Goal: Task Accomplishment & Management: Use online tool/utility

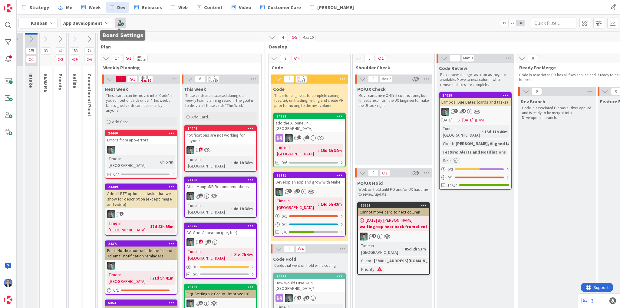
click at [120, 25] on span at bounding box center [120, 23] width 11 height 11
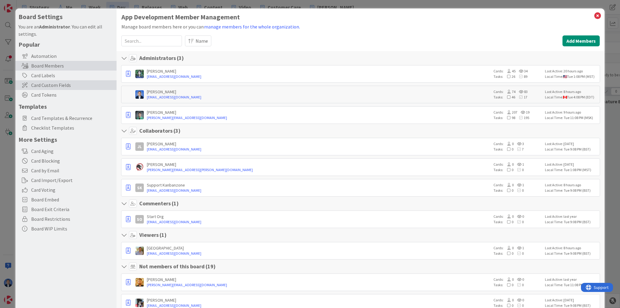
drag, startPoint x: 50, startPoint y: 84, endPoint x: 58, endPoint y: 87, distance: 8.4
click at [50, 84] on span "Card Custom Fields" at bounding box center [72, 84] width 82 height 7
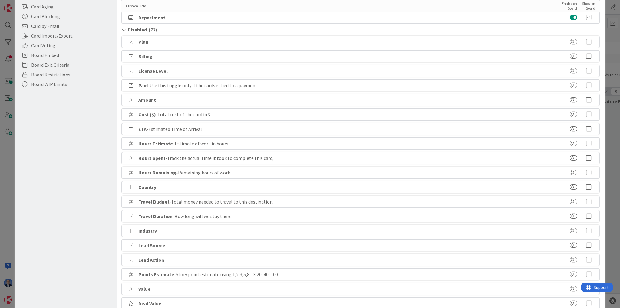
scroll to position [145, 0]
click at [585, 128] on icon at bounding box center [589, 128] width 12 height 6
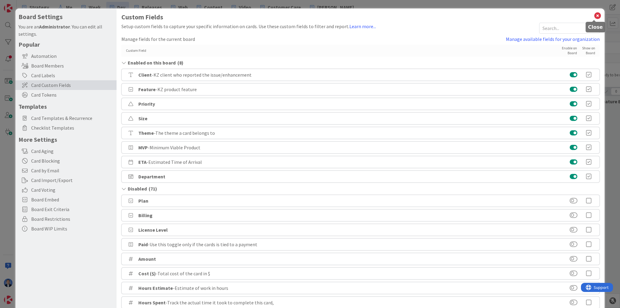
click at [594, 14] on icon at bounding box center [598, 16] width 8 height 8
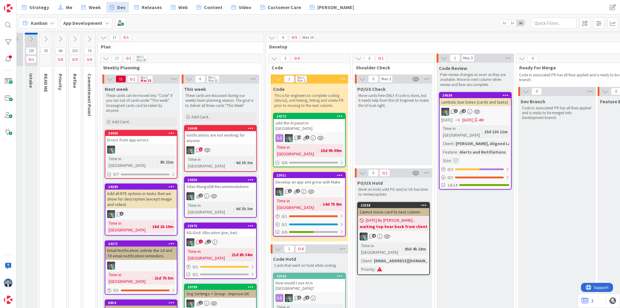
click at [469, 99] on div "Lambda: Due Dates (cards and tasks)" at bounding box center [475, 102] width 71 height 8
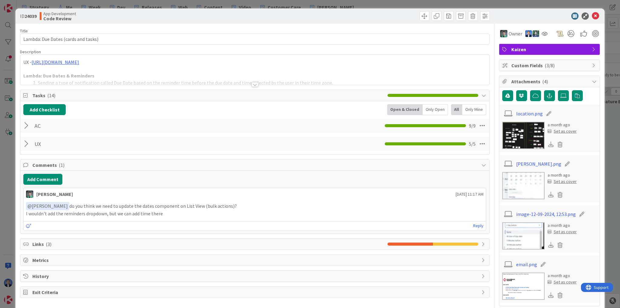
click at [516, 65] on span "Custom Fields ( 3/8 )" at bounding box center [550, 65] width 78 height 7
type textarea "x"
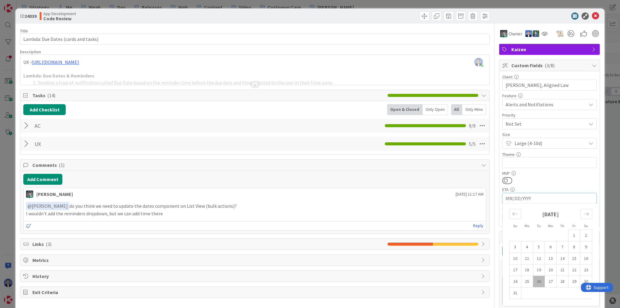
click at [533, 198] on input "MM/DD/YYYY" at bounding box center [550, 198] width 88 height 10
click at [51, 110] on button "Add Checklist" at bounding box center [44, 109] width 42 height 11
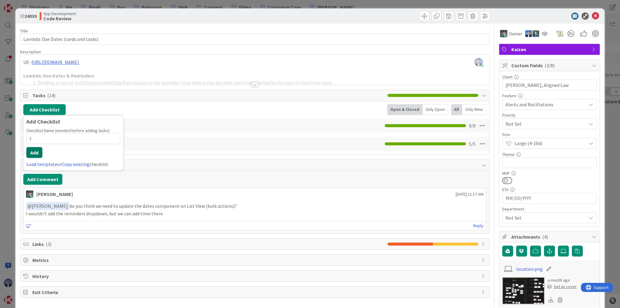
type input "f"
click at [37, 150] on button "Add" at bounding box center [34, 152] width 16 height 11
type textarea "x"
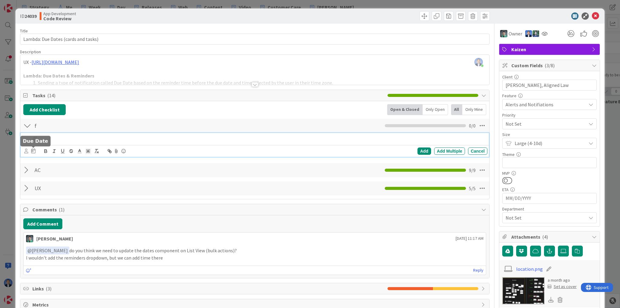
click at [33, 150] on icon at bounding box center [33, 150] width 4 height 5
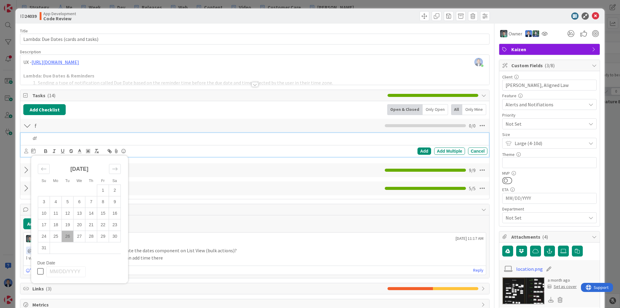
click at [41, 274] on icon at bounding box center [41, 271] width 9 height 7
type input "[DATE]"
click at [477, 128] on icon at bounding box center [482, 125] width 11 height 11
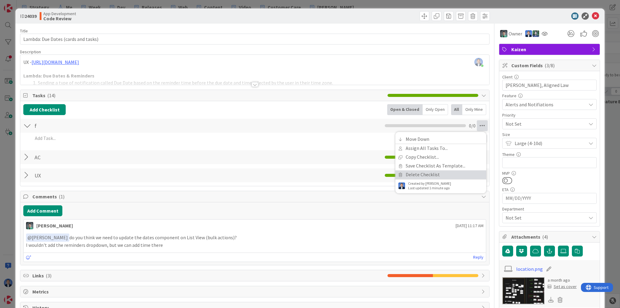
click at [444, 175] on link "Delete Checklist" at bounding box center [440, 174] width 91 height 9
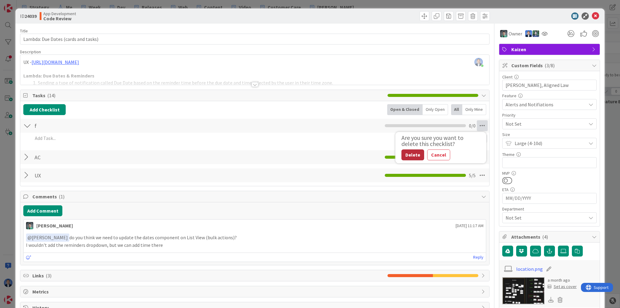
click at [409, 154] on button "Delete" at bounding box center [412, 154] width 23 height 11
type textarea "x"
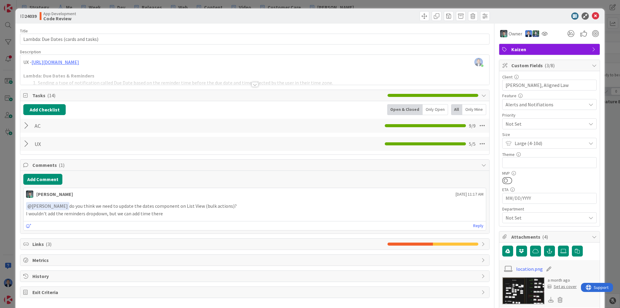
click at [512, 196] on input "MM/DD/YYYY" at bounding box center [550, 198] width 88 height 10
